Goal: Task Accomplishment & Management: Manage account settings

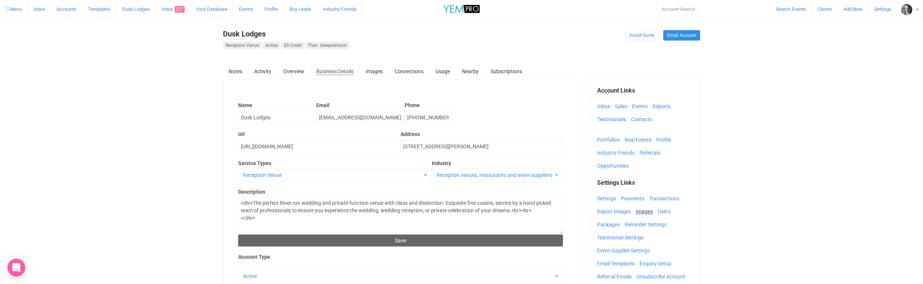
click at [643, 211] on link "Images" at bounding box center [646, 211] width 21 height 11
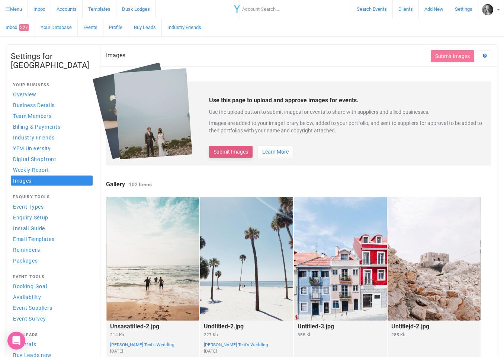
click at [235, 150] on button "Submit Images" at bounding box center [230, 152] width 43 height 12
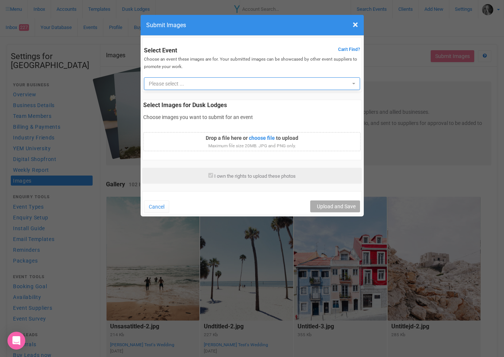
click at [175, 84] on span "Please select ..." at bounding box center [249, 83] width 201 height 7
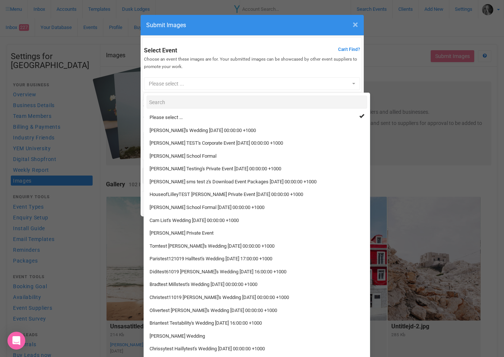
click at [357, 26] on span "×" at bounding box center [355, 25] width 6 height 12
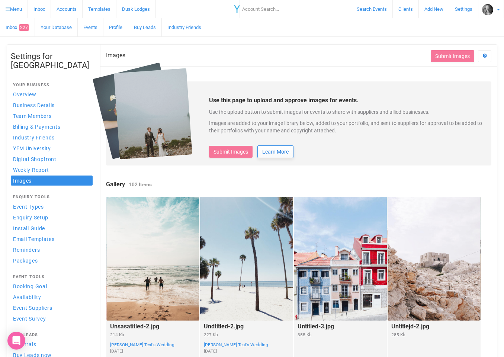
click at [280, 151] on span "Learn More" at bounding box center [275, 152] width 26 height 6
click at [231, 152] on button "Submit Images" at bounding box center [230, 152] width 43 height 12
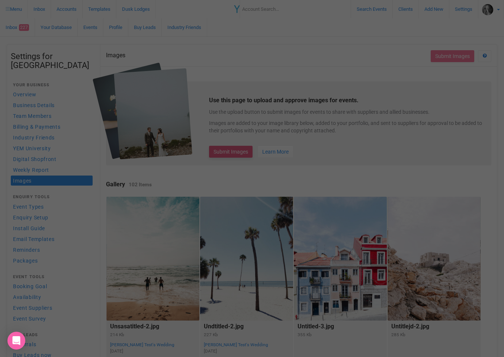
click at [231, 152] on div at bounding box center [252, 178] width 504 height 357
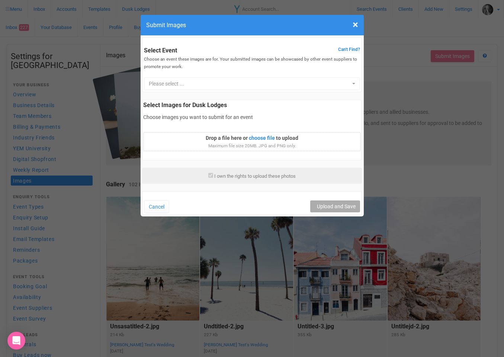
click at [346, 49] on span "Can't Find?" at bounding box center [349, 49] width 22 height 6
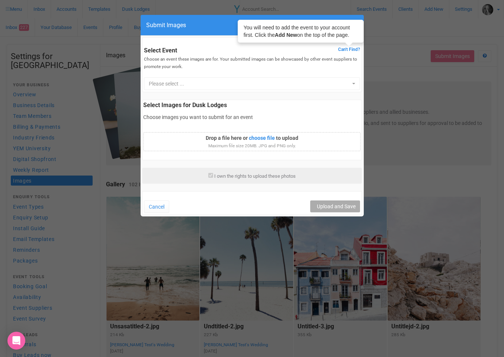
click at [277, 69] on div "Select Event Can't Find? You will need to add the event to your account first. …" at bounding box center [252, 64] width 220 height 55
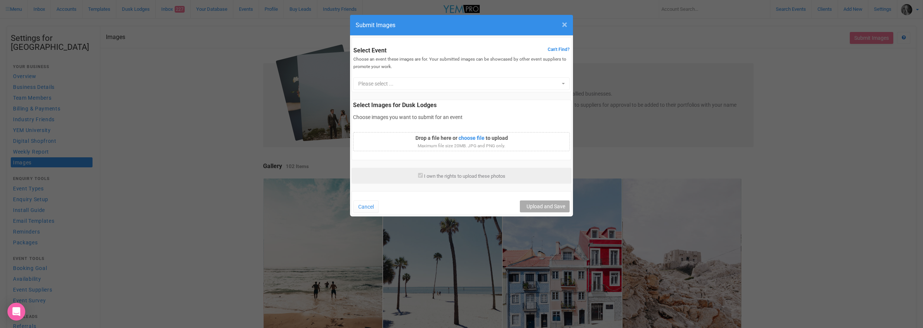
click at [563, 23] on span "×" at bounding box center [565, 25] width 6 height 12
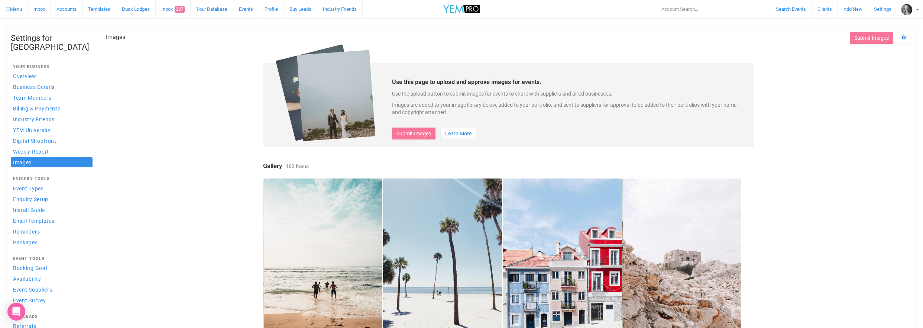
click at [167, 9] on link "Inbox 227" at bounding box center [173, 9] width 35 height 18
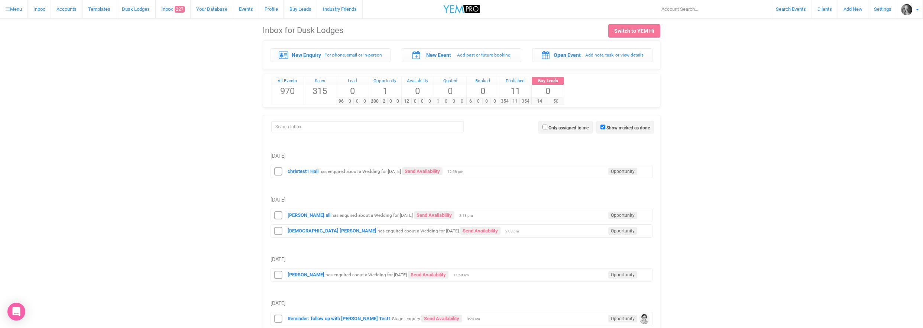
click at [135, 8] on link "Dusk Lodges" at bounding box center [135, 9] width 39 height 18
click at [299, 171] on strong "christest1 Hail" at bounding box center [303, 171] width 31 height 6
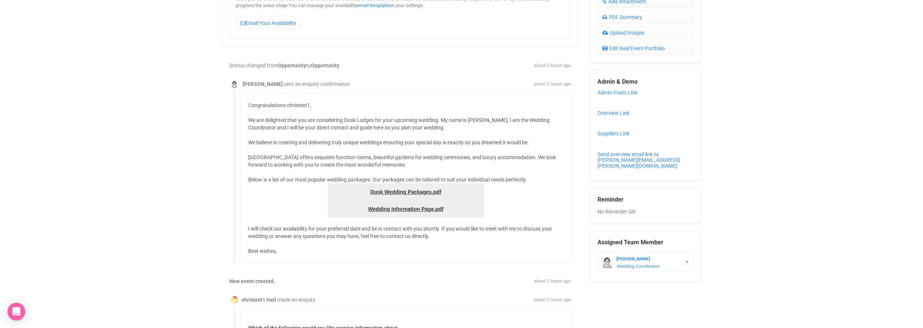
scroll to position [279, 0]
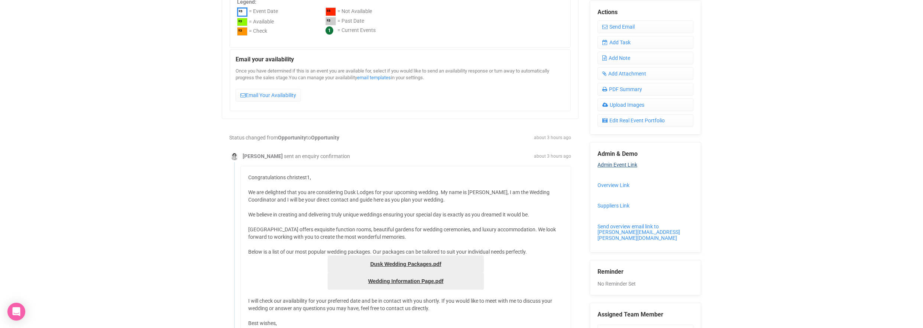
click at [609, 162] on link "Admin Event Link" at bounding box center [618, 165] width 40 height 6
click at [610, 182] on link "Overview Link" at bounding box center [614, 185] width 32 height 6
click at [610, 203] on link "Suppliers Link" at bounding box center [614, 206] width 32 height 6
click at [608, 224] on link "Send overview email link to chris@yem.io" at bounding box center [639, 231] width 83 height 17
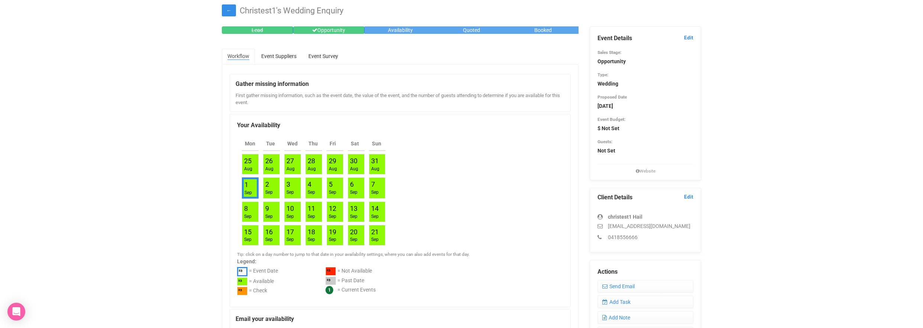
scroll to position [0, 0]
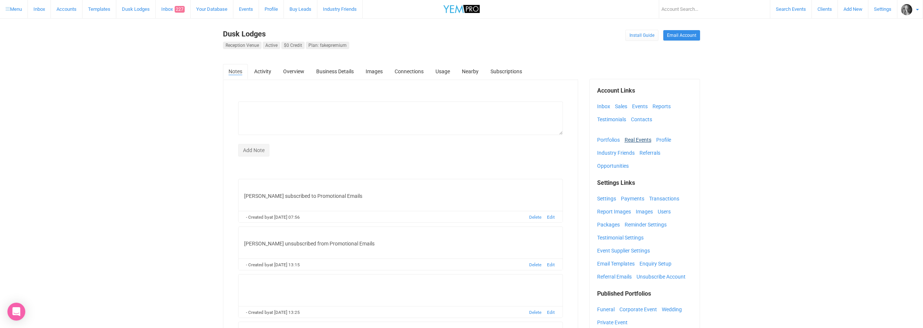
click at [632, 141] on link "Real Events" at bounding box center [640, 139] width 30 height 11
click at [639, 107] on link "Events" at bounding box center [641, 106] width 19 height 11
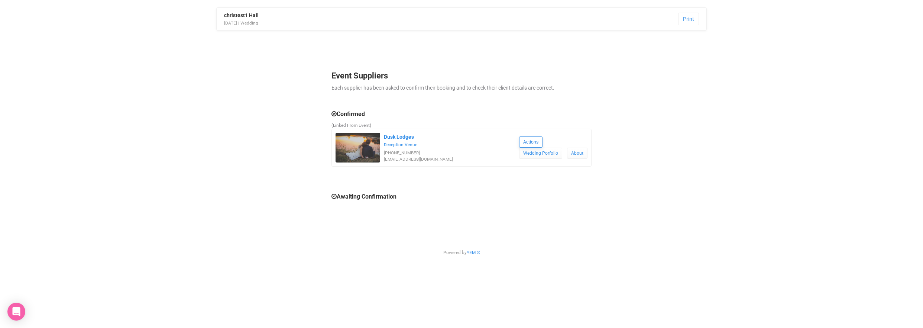
click at [527, 142] on link "Actions" at bounding box center [530, 141] width 23 height 11
click at [532, 151] on link "Wedding Porfolio" at bounding box center [540, 153] width 43 height 11
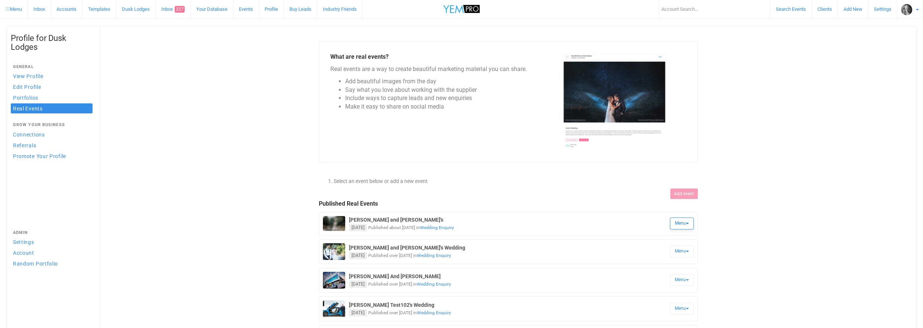
drag, startPoint x: 6, startPoint y: 70, endPoint x: 688, endPoint y: 223, distance: 699.5
click at [688, 223] on b at bounding box center [687, 223] width 3 height 1
click at [649, 240] on link "View Real Event" at bounding box center [664, 241] width 56 height 14
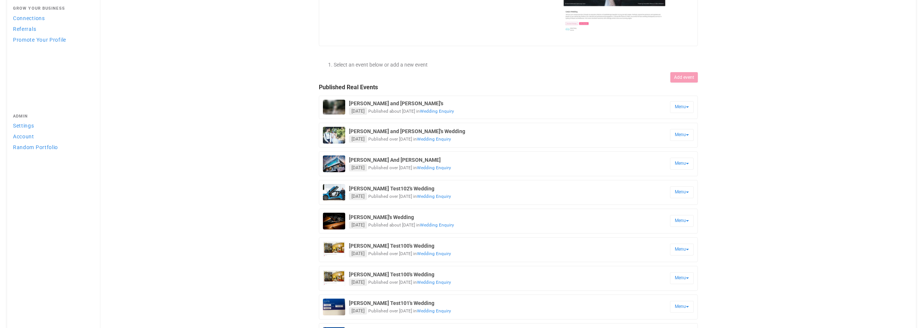
scroll to position [41, 0]
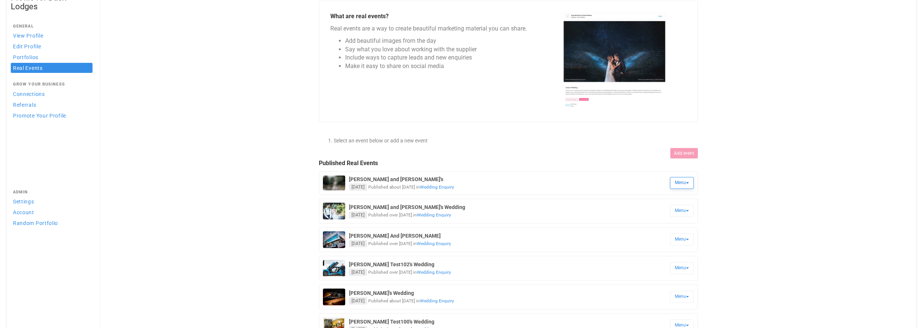
click at [688, 183] on b at bounding box center [687, 182] width 3 height 1
click at [649, 216] on link "Edit Details" at bounding box center [664, 217] width 56 height 14
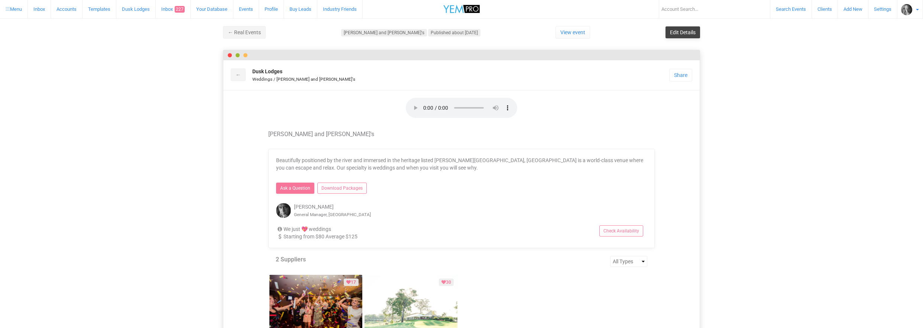
click at [677, 32] on link "Edit Details" at bounding box center [683, 32] width 35 height 12
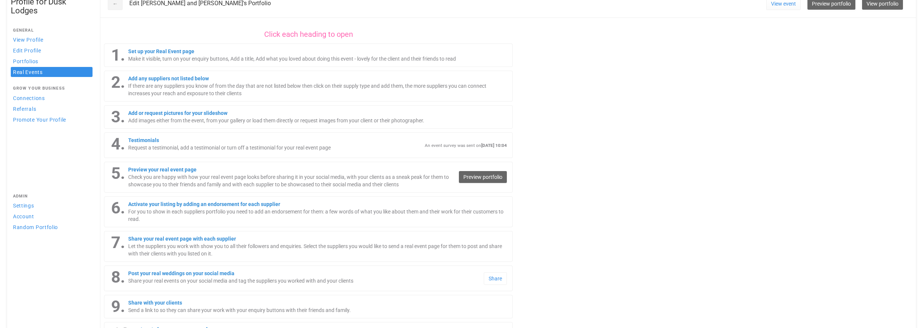
scroll to position [38, 0]
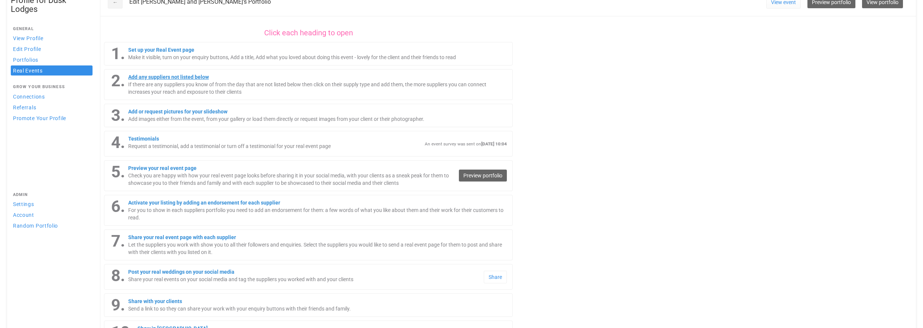
click at [193, 79] on link "Add any suppliers not listed below" at bounding box center [168, 77] width 81 height 6
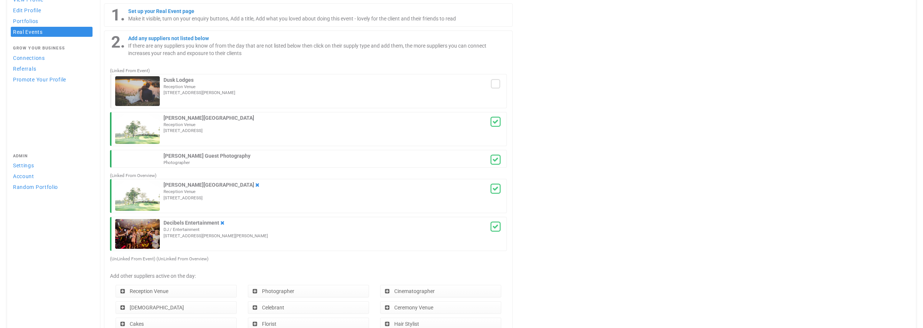
scroll to position [65, 0]
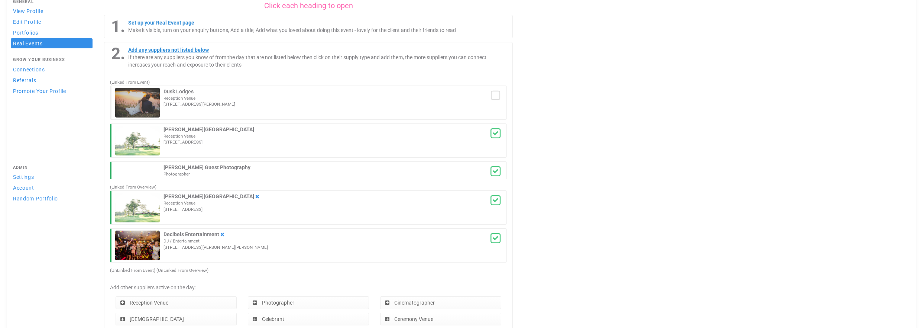
click at [185, 49] on link "Add any suppliers not listed below" at bounding box center [168, 50] width 81 height 6
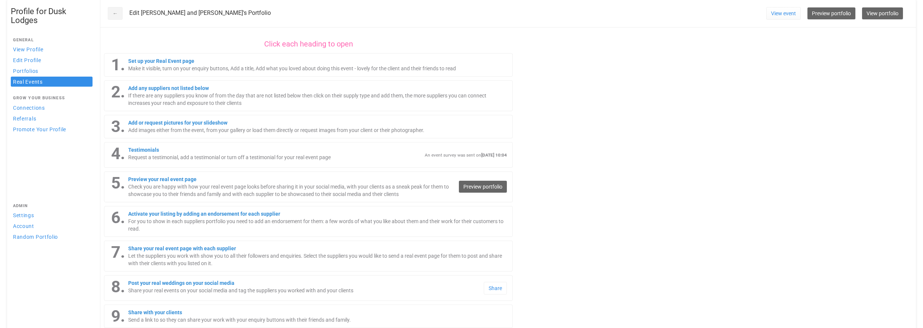
scroll to position [35, 0]
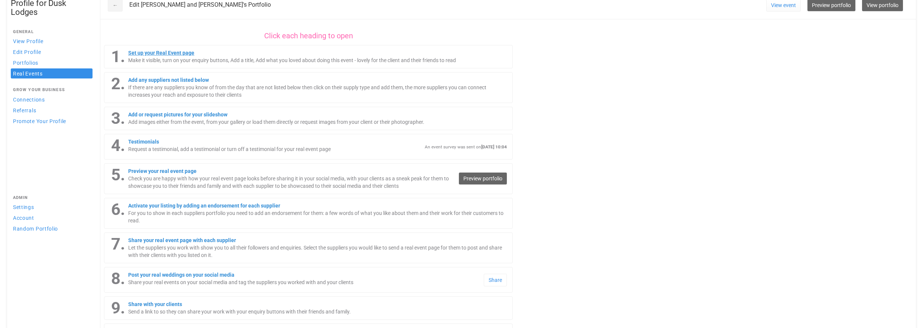
click at [178, 52] on link "Set up your Real Event page" at bounding box center [161, 53] width 66 height 6
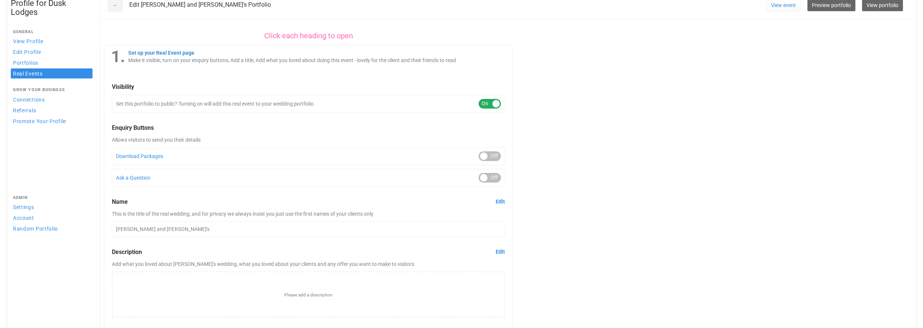
scroll to position [36, 0]
click at [168, 51] on link "Set up your Real Event page" at bounding box center [161, 51] width 66 height 6
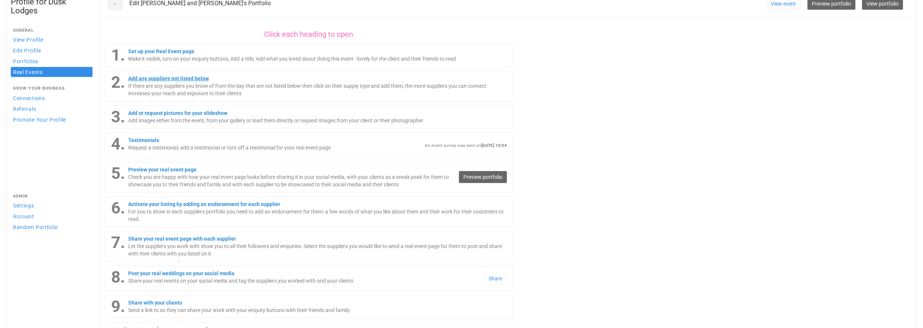
click at [170, 78] on link "Add any suppliers not listed below" at bounding box center [168, 78] width 81 height 6
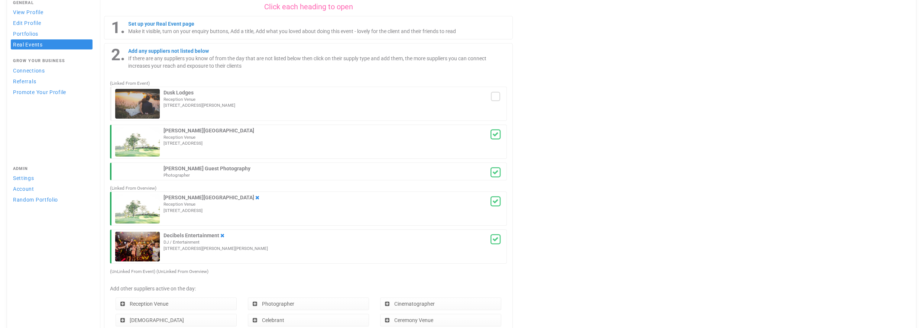
scroll to position [31, 0]
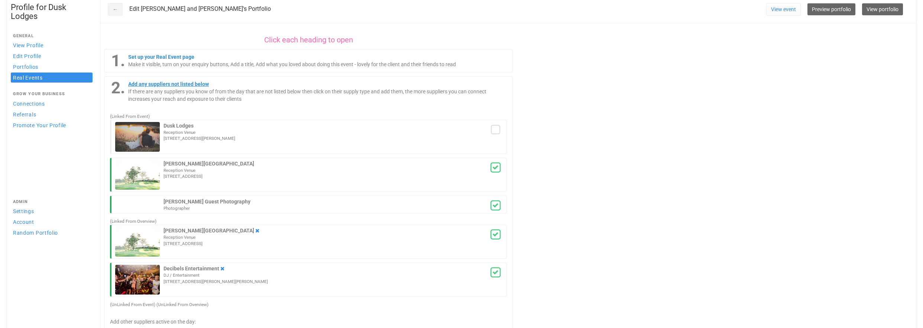
click at [190, 85] on link "Add any suppliers not listed below" at bounding box center [168, 84] width 81 height 6
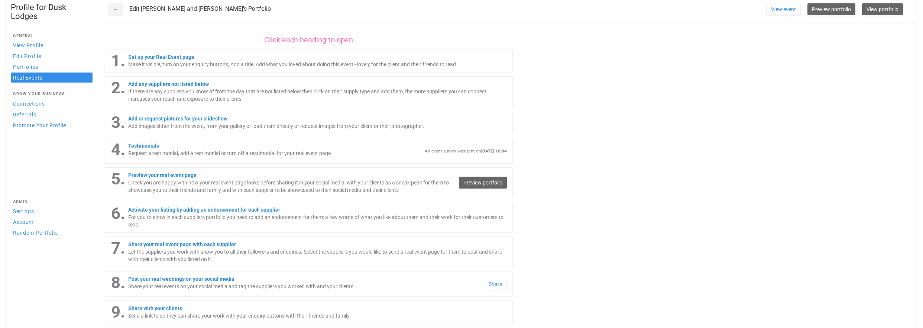
click at [184, 119] on link "Add or request pictures for your slideshow" at bounding box center [177, 119] width 99 height 6
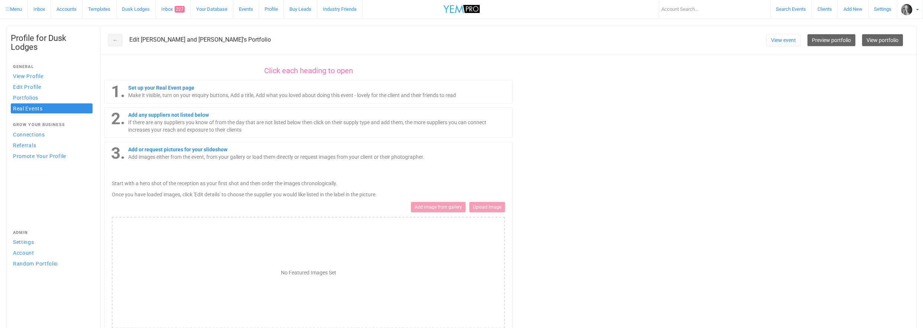
scroll to position [13, 0]
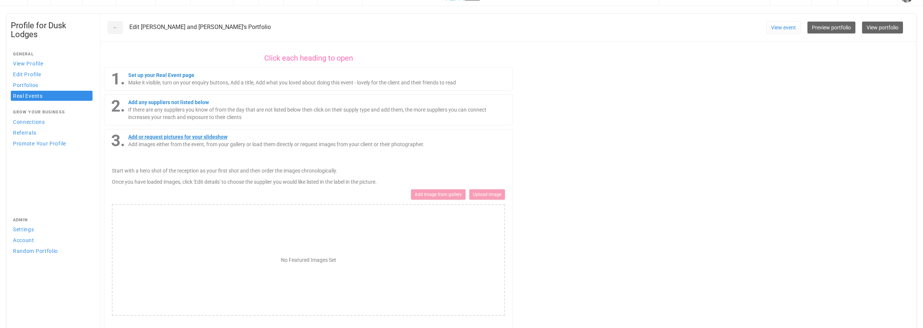
click at [178, 136] on link "Add or request pictures for your slideshow" at bounding box center [177, 137] width 99 height 6
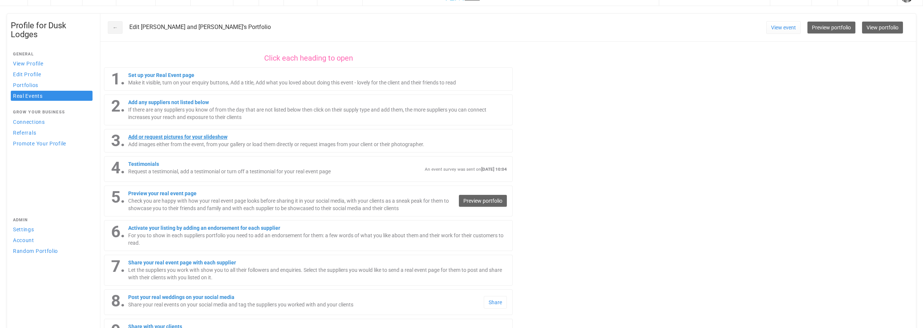
click at [216, 139] on link "Add or request pictures for your slideshow" at bounding box center [177, 137] width 99 height 6
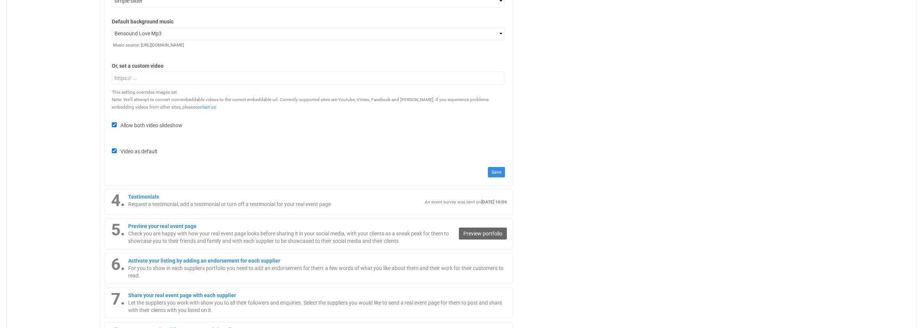
scroll to position [406, 0]
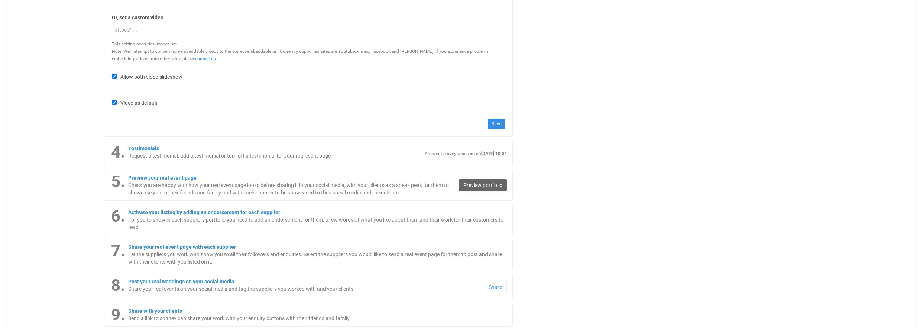
click at [151, 148] on link "Testimonials" at bounding box center [143, 148] width 31 height 6
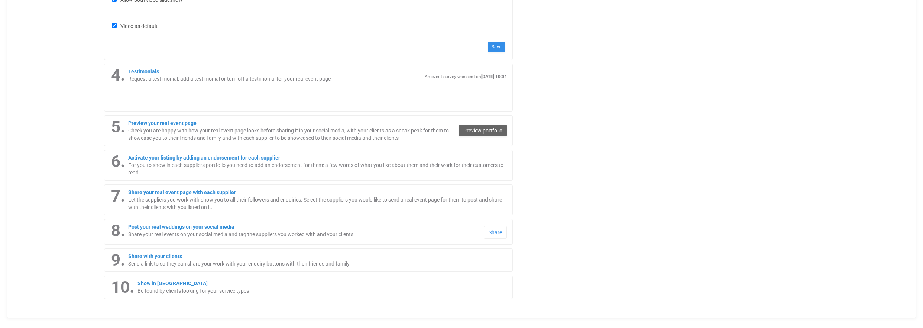
scroll to position [489, 0]
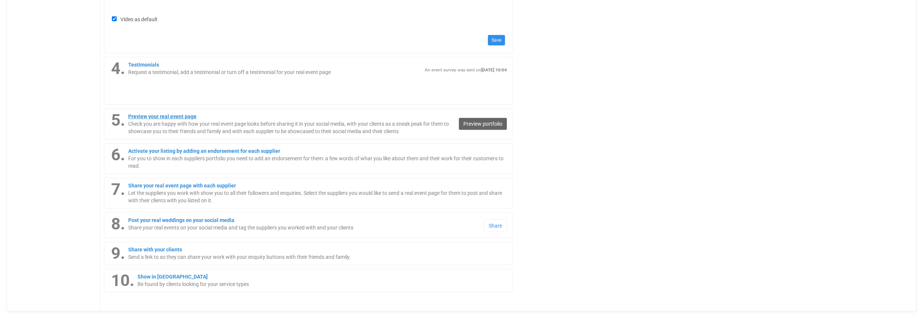
click at [166, 116] on link "Preview your real event page" at bounding box center [162, 116] width 68 height 6
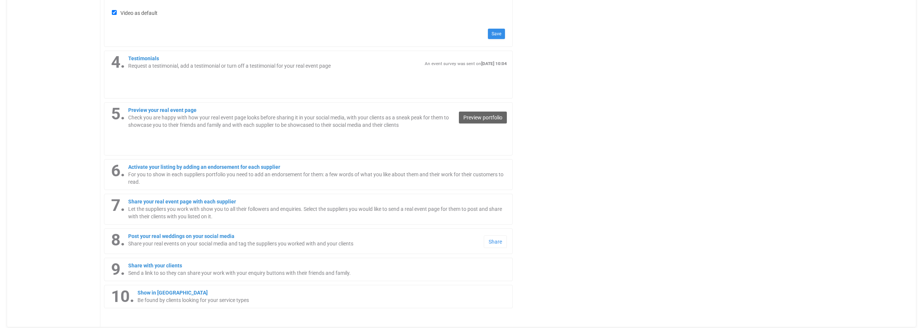
scroll to position [511, 0]
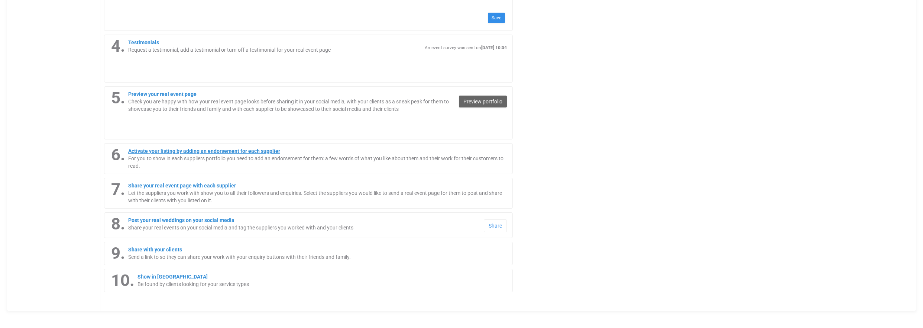
click at [217, 150] on link "Activate your listing by adding an endorsement for each supplier" at bounding box center [204, 151] width 152 height 6
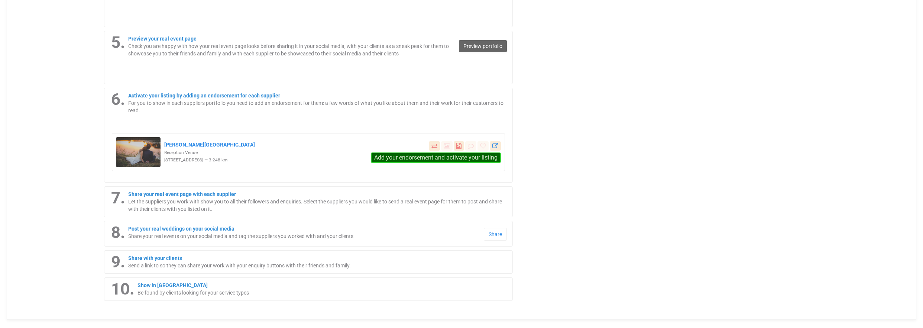
scroll to position [575, 0]
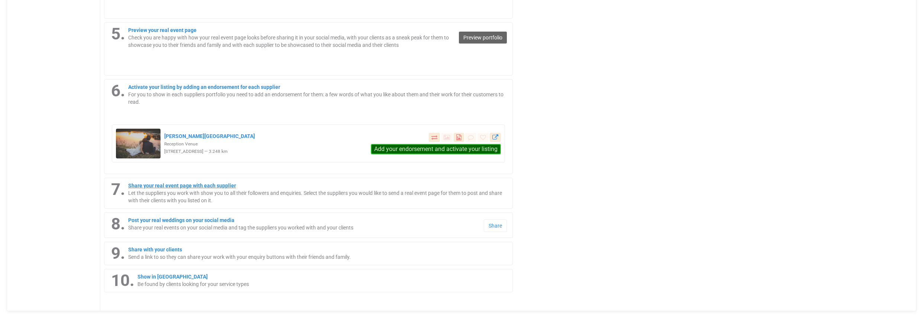
click at [213, 184] on link "Share your real event page with each supplier" at bounding box center [182, 186] width 108 height 6
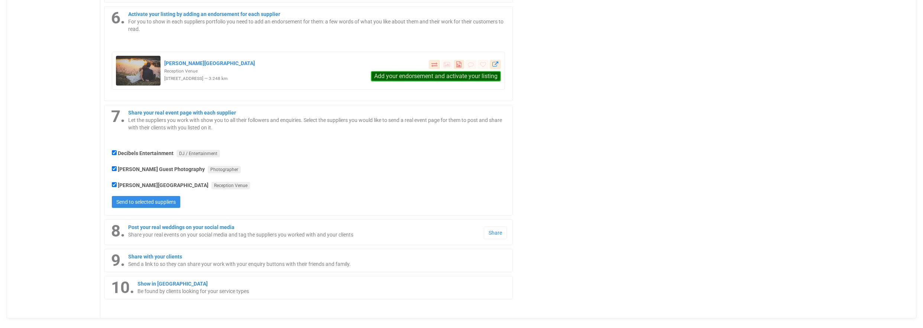
scroll to position [655, 0]
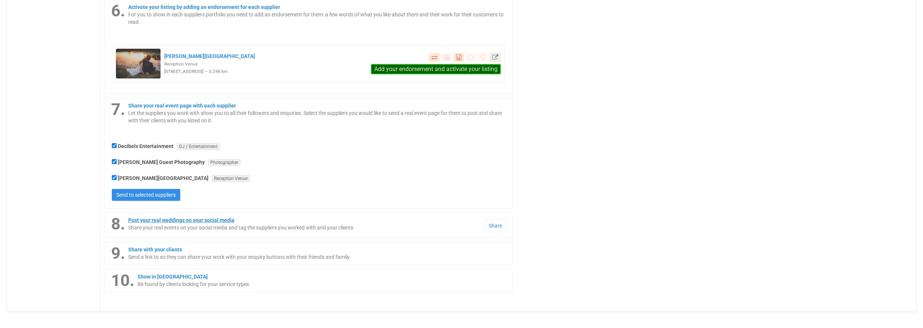
click at [212, 219] on link "Post your real weddings on your social media" at bounding box center [181, 220] width 106 height 6
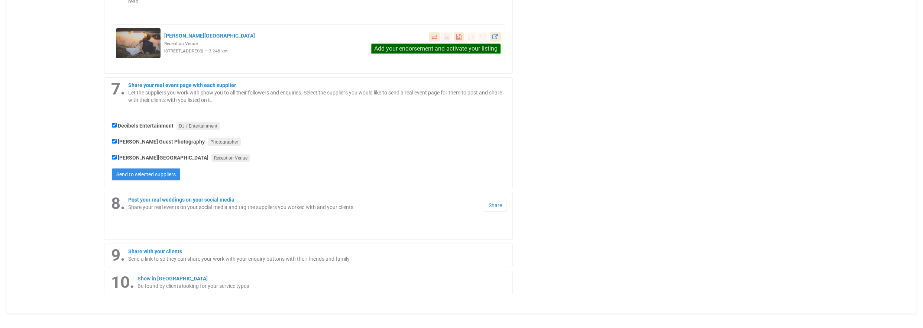
scroll to position [678, 0]
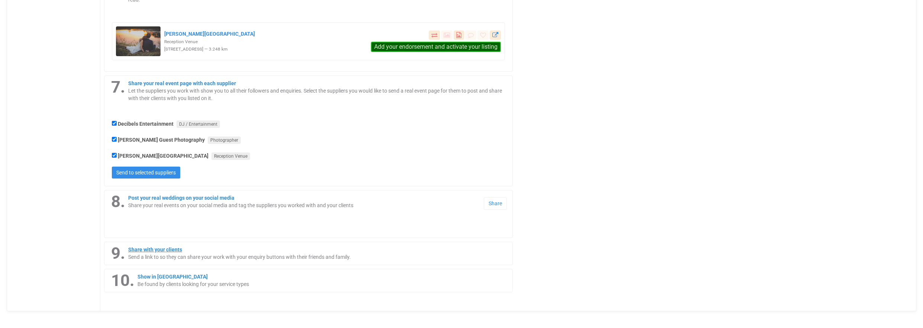
click at [170, 247] on link "Share with your clients" at bounding box center [155, 249] width 54 height 6
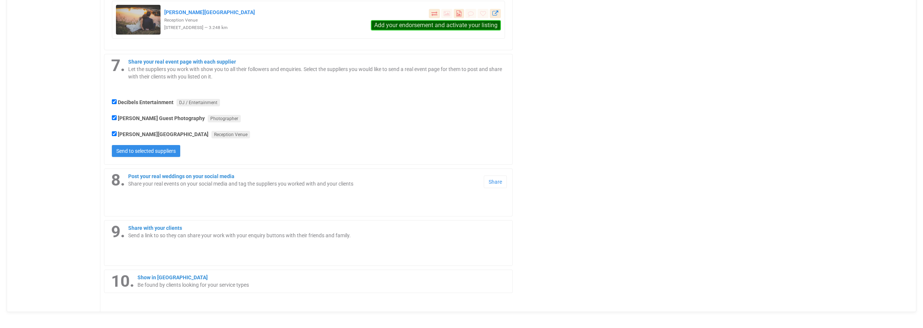
scroll to position [700, 0]
click at [170, 278] on div "10. Show in YEM Market place Be found by clients looking for your service types" at bounding box center [308, 280] width 408 height 23
click at [171, 276] on link "Show in YEM Market place" at bounding box center [173, 277] width 70 height 6
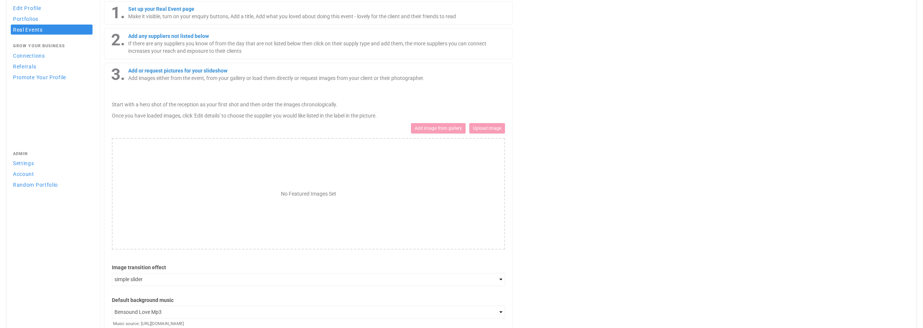
scroll to position [0, 0]
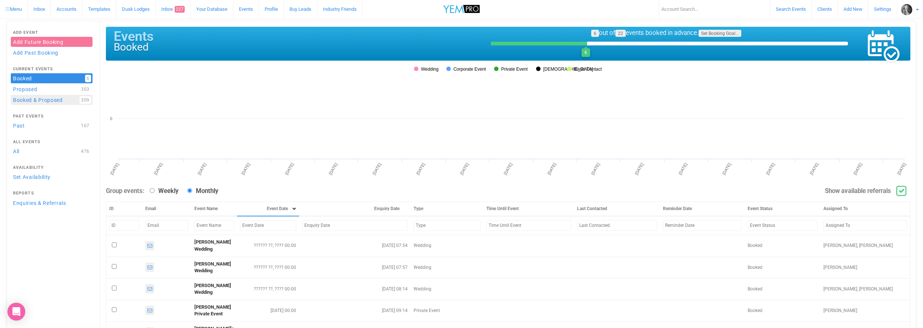
click at [22, 100] on link "Booked & Proposed 309" at bounding box center [52, 100] width 82 height 10
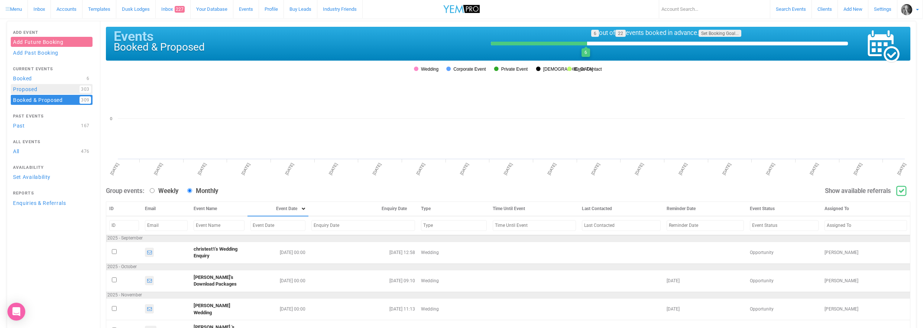
click at [23, 89] on link "Proposed 303" at bounding box center [52, 89] width 82 height 10
click at [21, 77] on link "Booked 6" at bounding box center [52, 78] width 82 height 10
